Goal: Check status: Check status

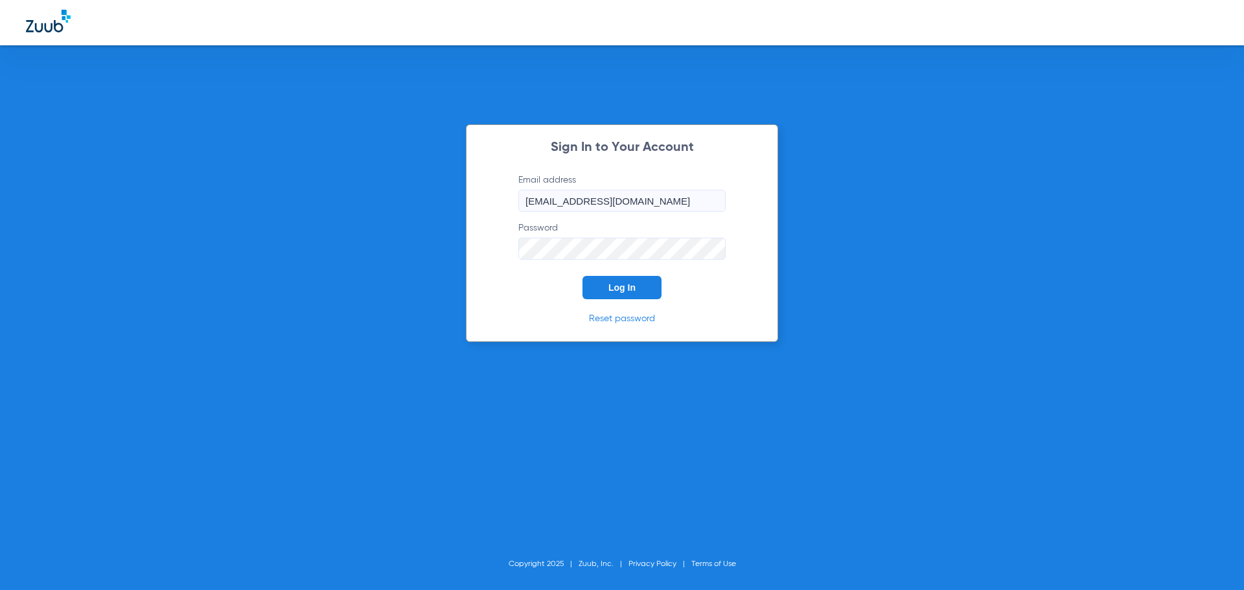
click at [624, 287] on span "Log In" at bounding box center [621, 287] width 27 height 10
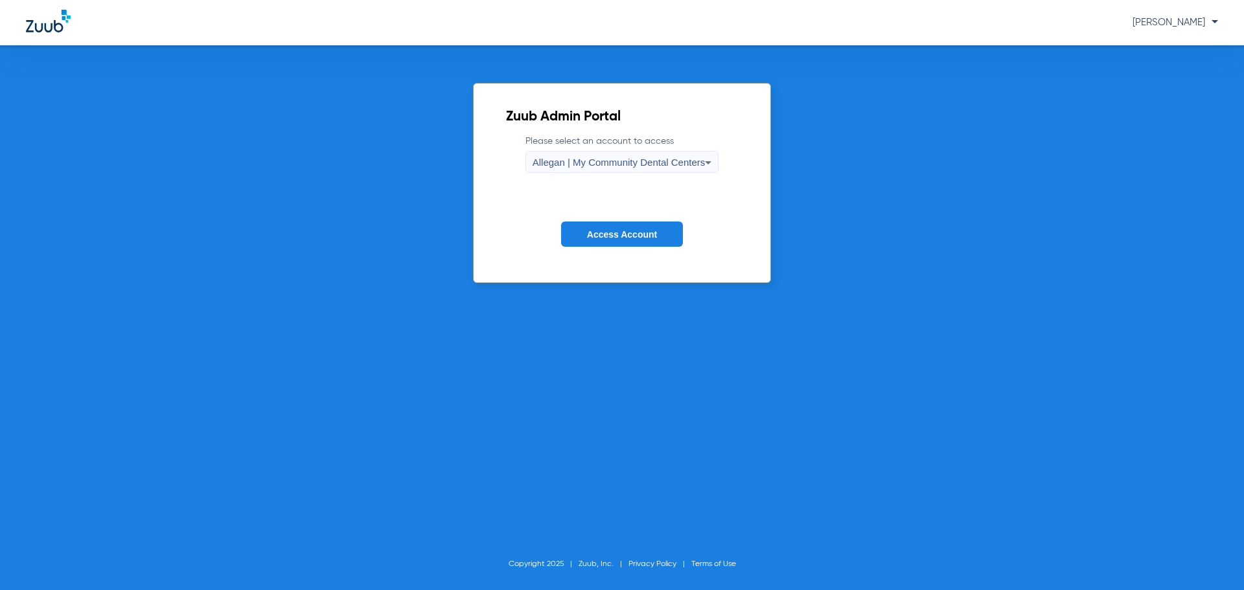
click at [635, 163] on span "Allegan | My Community Dental Centers" at bounding box center [618, 162] width 173 height 11
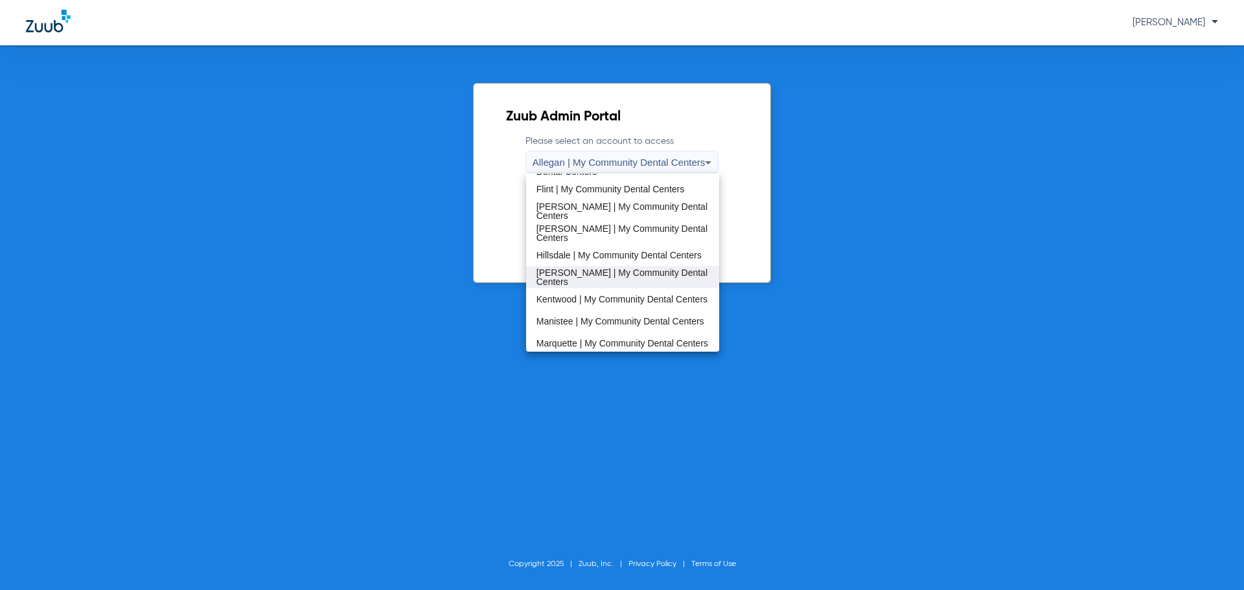
scroll to position [194, 0]
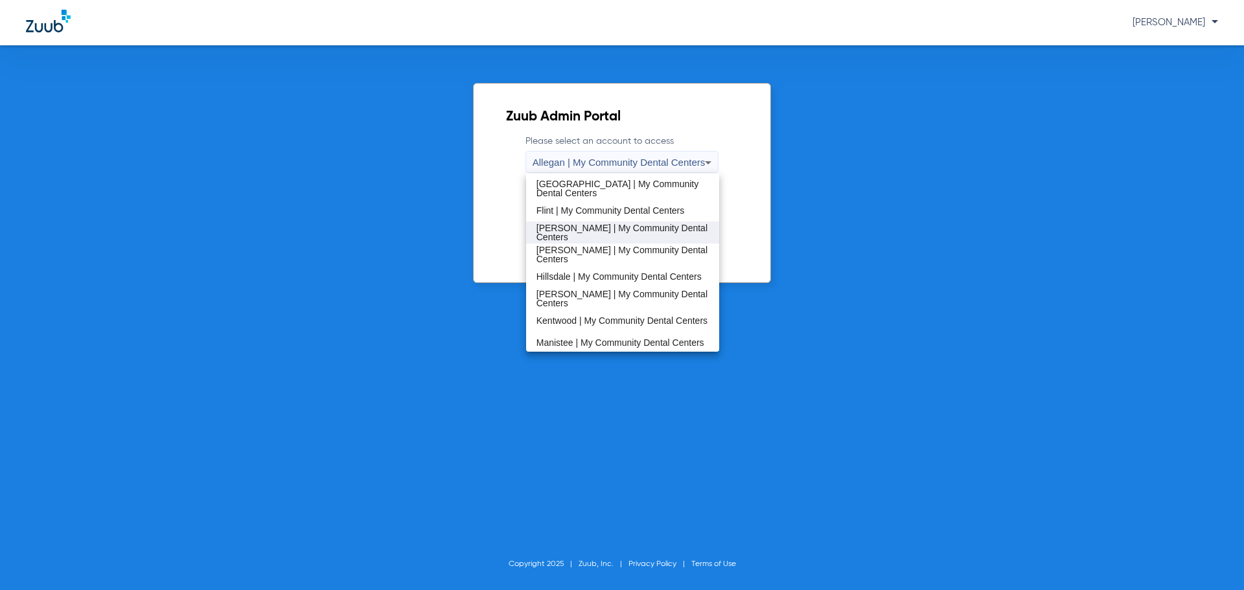
click at [613, 227] on span "[PERSON_NAME] | My Community Dental Centers" at bounding box center [622, 232] width 173 height 18
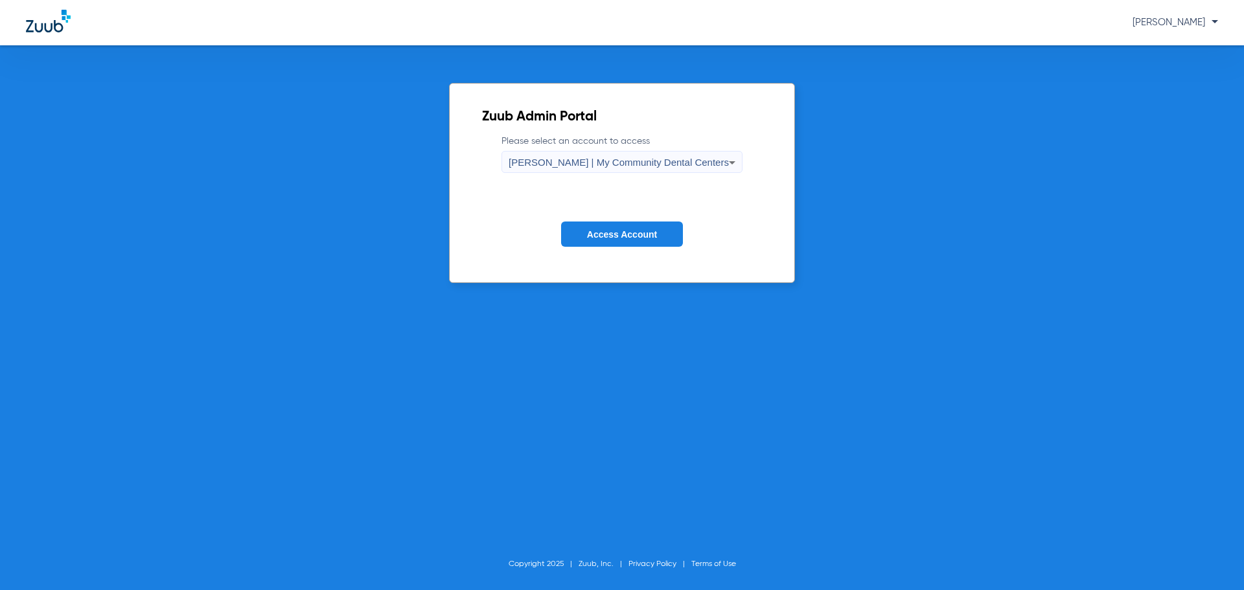
click at [623, 227] on button "Access Account" at bounding box center [622, 234] width 122 height 25
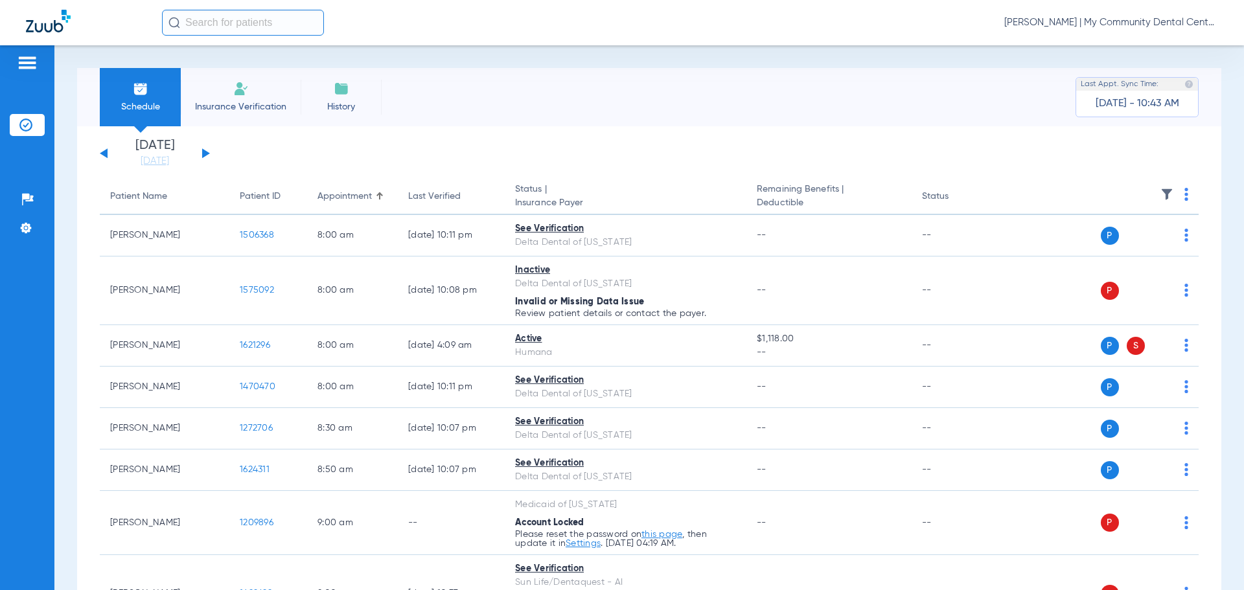
click at [205, 153] on button at bounding box center [206, 153] width 8 height 10
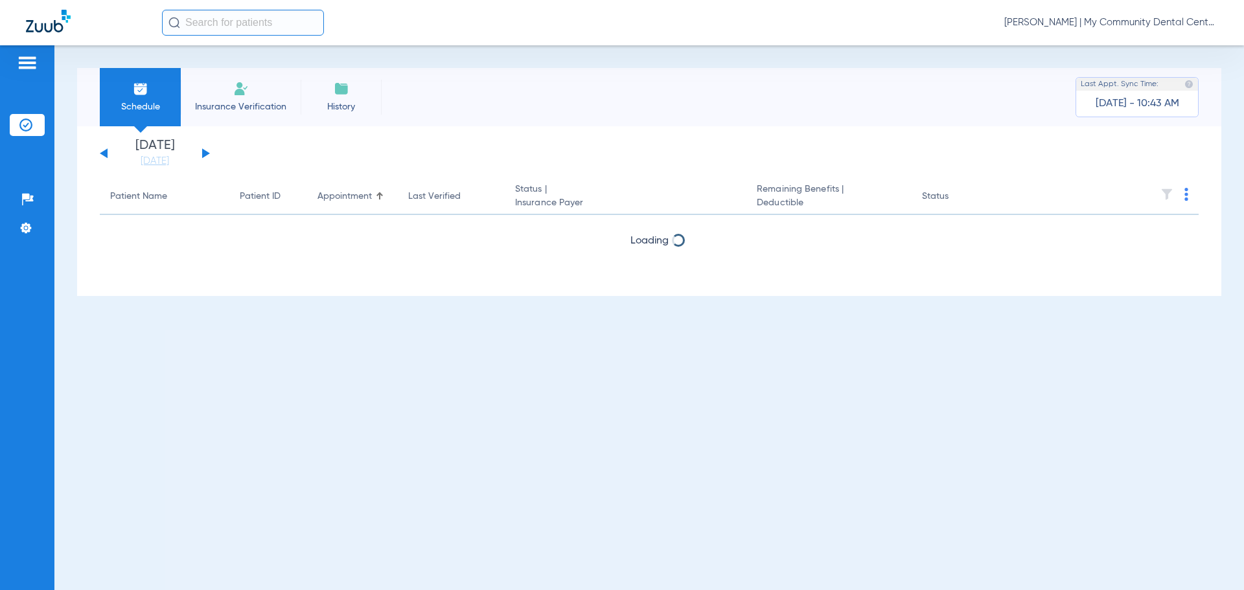
click at [112, 153] on div "[DATE] [DATE] [DATE] [DATE] [DATE] [DATE] [DATE] [DATE] [DATE] [DATE] [DATE] [D…" at bounding box center [155, 153] width 110 height 28
click at [102, 152] on div "[DATE] [DATE] [DATE] [DATE] [DATE] [DATE] [DATE] [DATE] [DATE] [DATE] [DATE] [D…" at bounding box center [155, 153] width 110 height 28
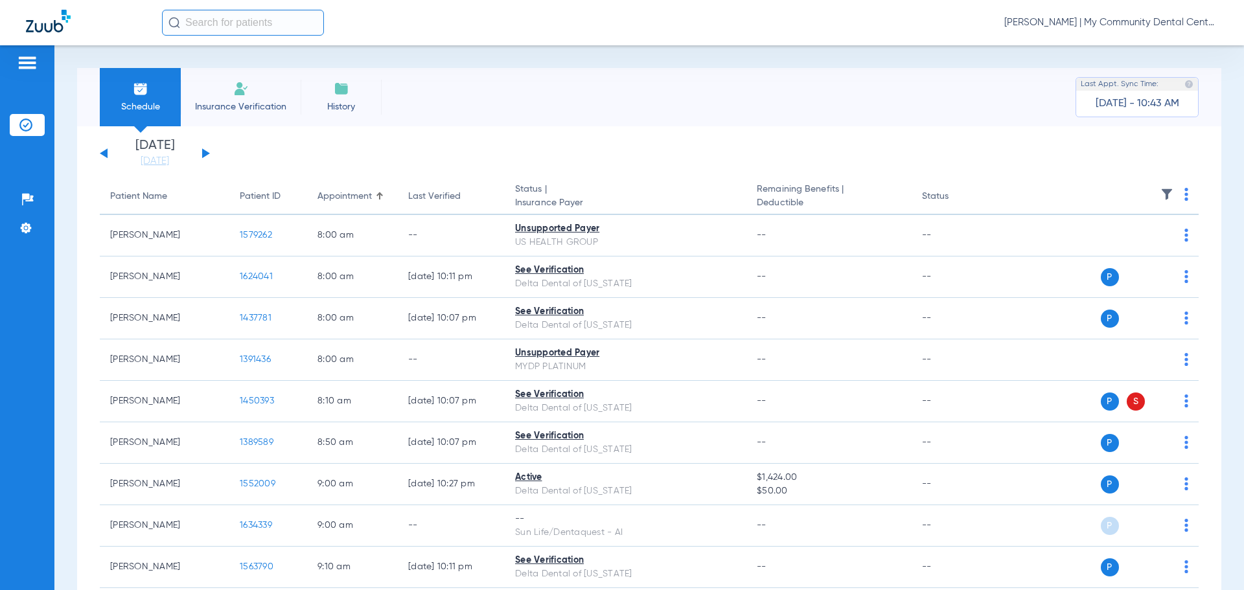
click at [106, 156] on button at bounding box center [104, 153] width 8 height 10
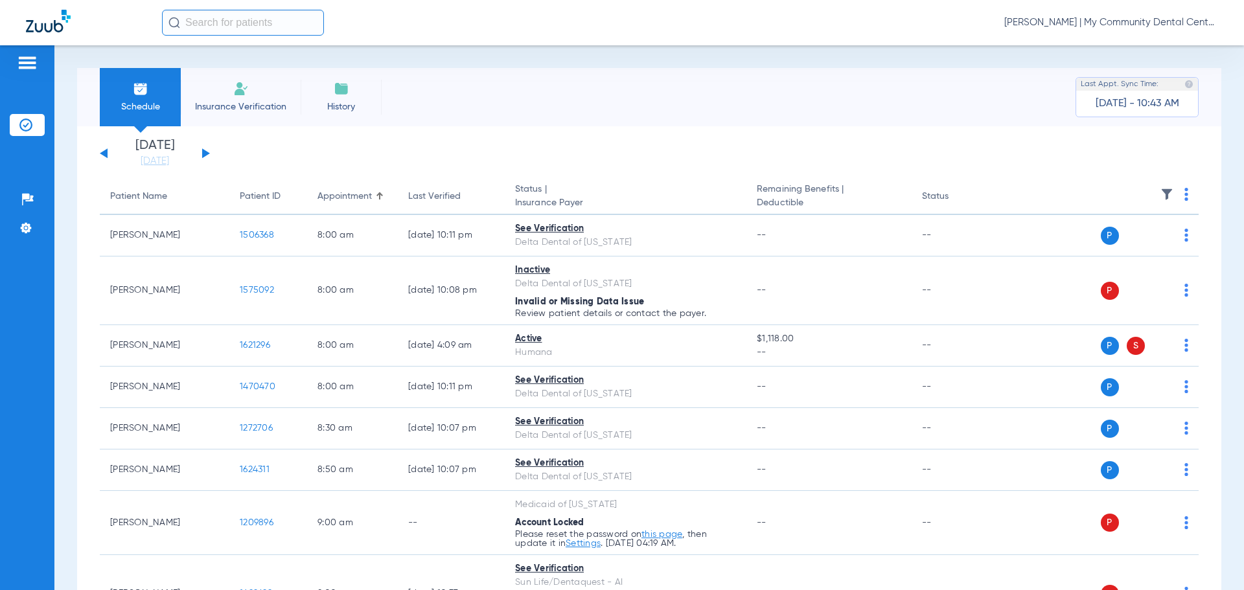
click at [106, 156] on button at bounding box center [104, 153] width 8 height 10
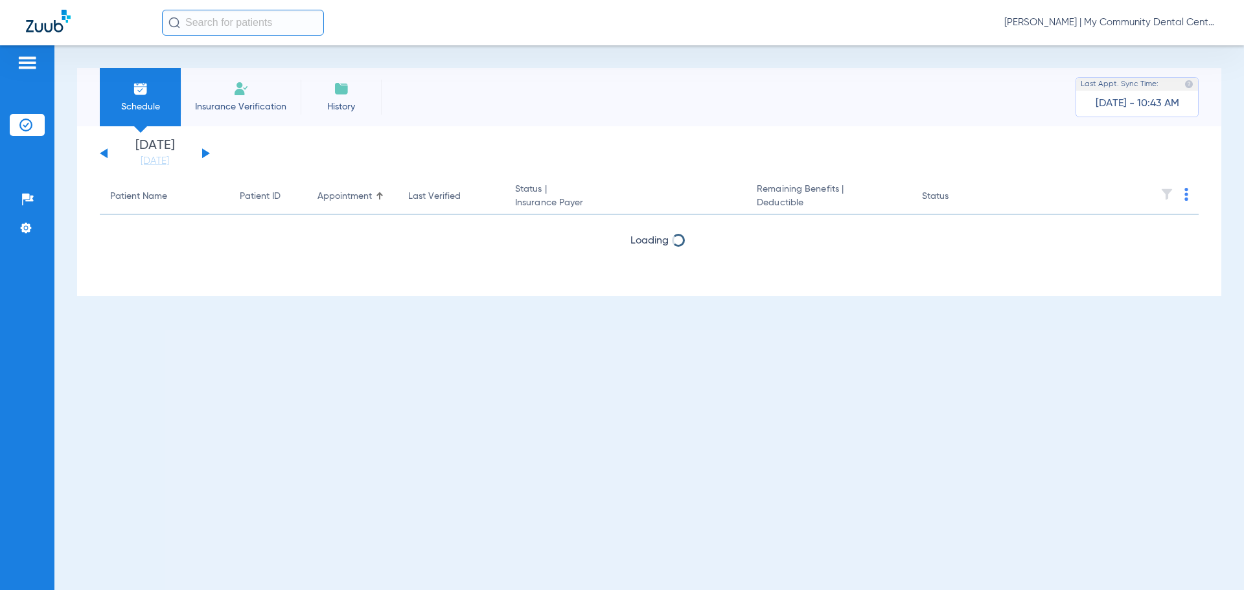
click at [106, 156] on button at bounding box center [104, 153] width 8 height 10
